Goal: Information Seeking & Learning: Learn about a topic

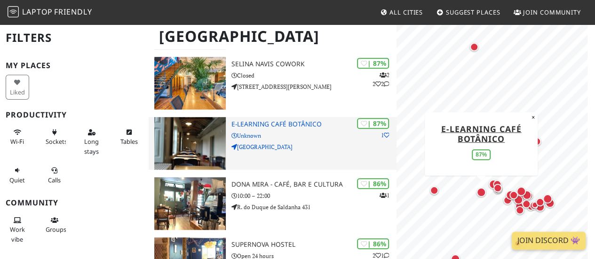
scroll to position [198, 0]
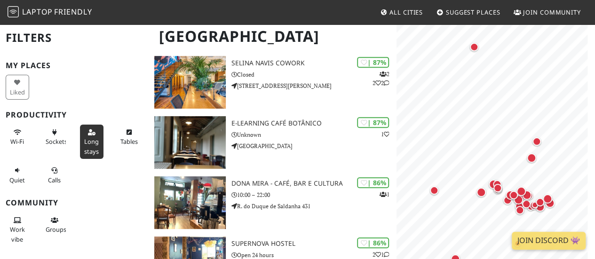
click at [87, 146] on span "Long stays" at bounding box center [91, 146] width 15 height 18
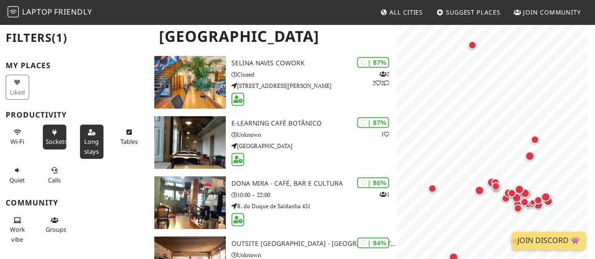
click at [47, 141] on span "Sockets" at bounding box center [57, 141] width 22 height 8
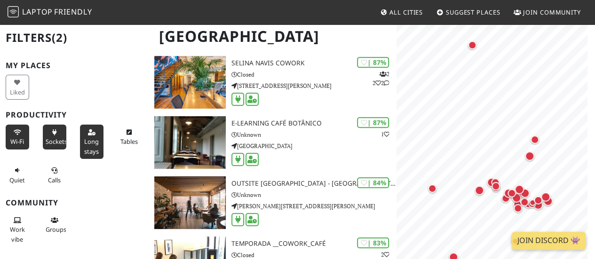
click at [15, 139] on span "Wi-Fi" at bounding box center [17, 141] width 14 height 8
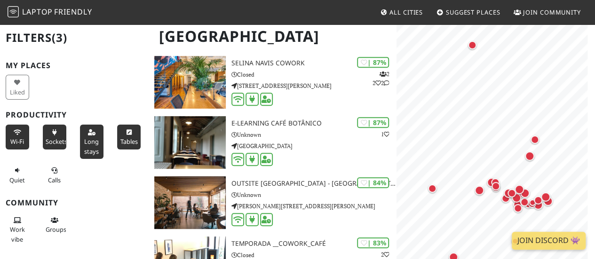
click at [120, 141] on span "Tables" at bounding box center [128, 141] width 17 height 8
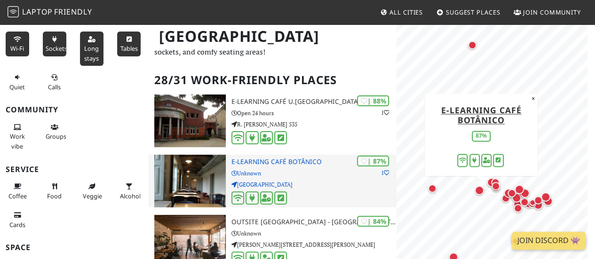
scroll to position [103, 0]
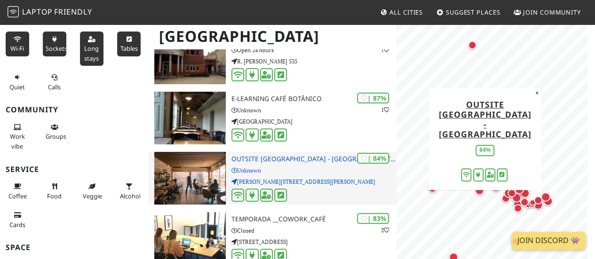
click at [270, 164] on div "| 84% Outsite [GEOGRAPHIC_DATA] - [GEOGRAPHIC_DATA] Unknown [PERSON_NAME][STREE…" at bounding box center [313, 178] width 165 height 53
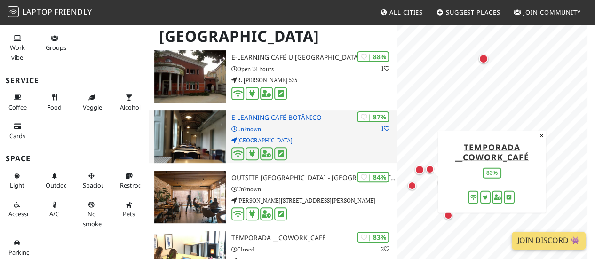
scroll to position [140, 0]
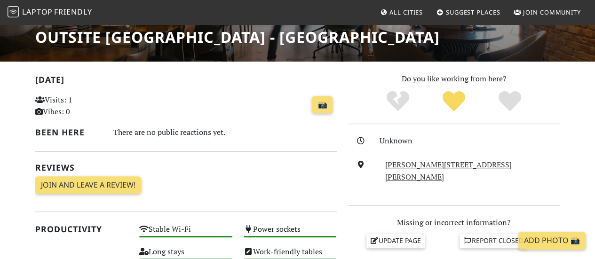
scroll to position [54, 0]
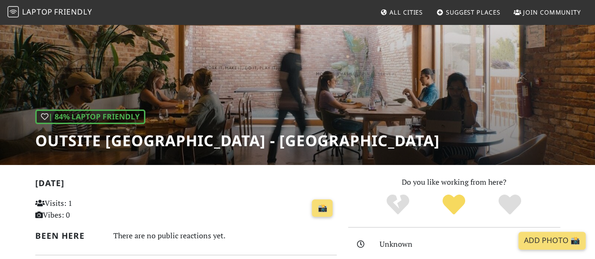
click at [132, 143] on h1 "Outsite [GEOGRAPHIC_DATA] - [GEOGRAPHIC_DATA]" at bounding box center [237, 141] width 404 height 18
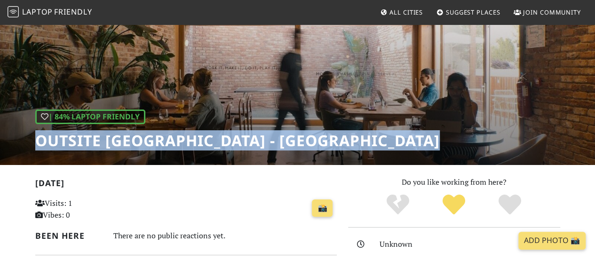
click at [132, 143] on h1 "Outsite [GEOGRAPHIC_DATA] - [GEOGRAPHIC_DATA]" at bounding box center [237, 141] width 404 height 18
copy div "Outsite [GEOGRAPHIC_DATA] - [GEOGRAPHIC_DATA]"
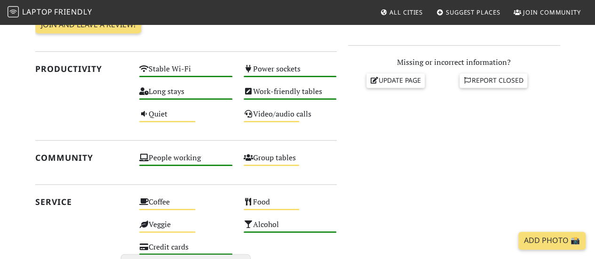
scroll to position [317, 0]
